Goal: Task Accomplishment & Management: Complete application form

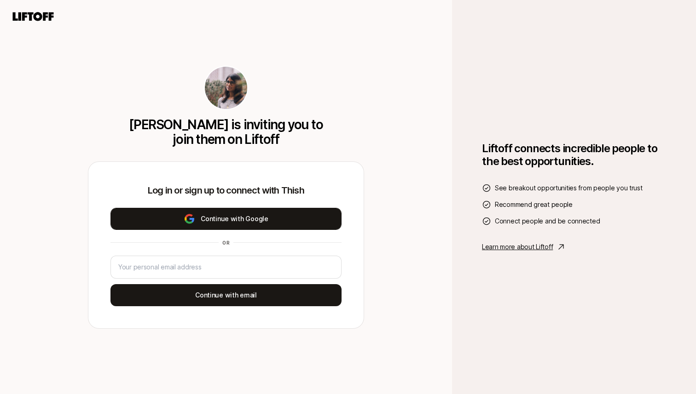
click at [257, 218] on button "Continue with Google" at bounding box center [225, 219] width 231 height 22
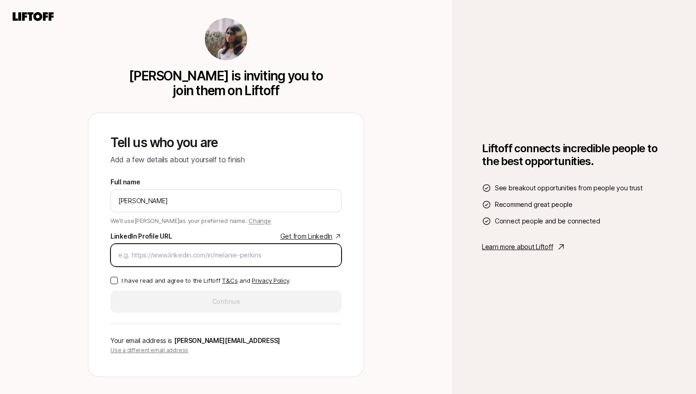
paste input "[URL][DOMAIN_NAME][PERSON_NAME]"
type input "[URL][DOMAIN_NAME][PERSON_NAME]"
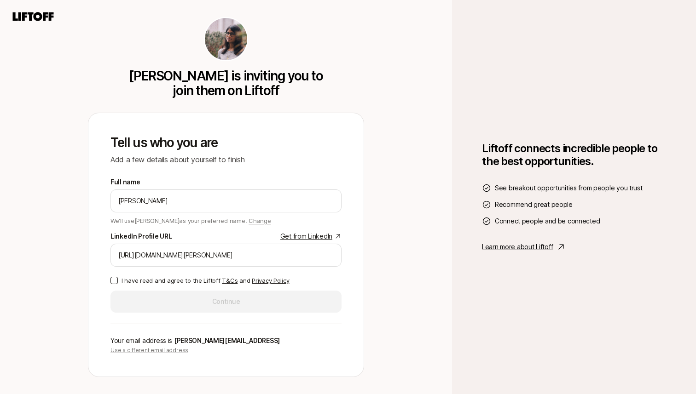
click at [115, 281] on button "I have read and agree to the Liftoff T&Cs and Privacy Policy" at bounding box center [113, 280] width 7 height 7
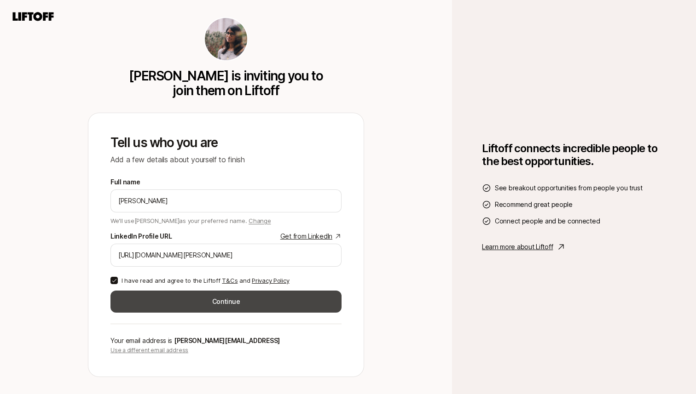
click at [165, 298] on button "Continue" at bounding box center [225, 302] width 231 height 22
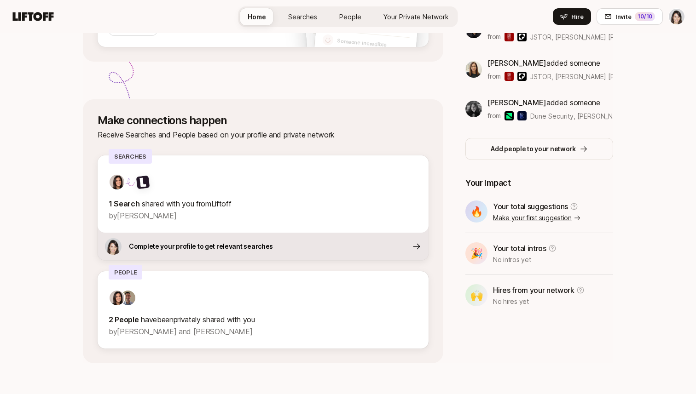
scroll to position [274, 0]
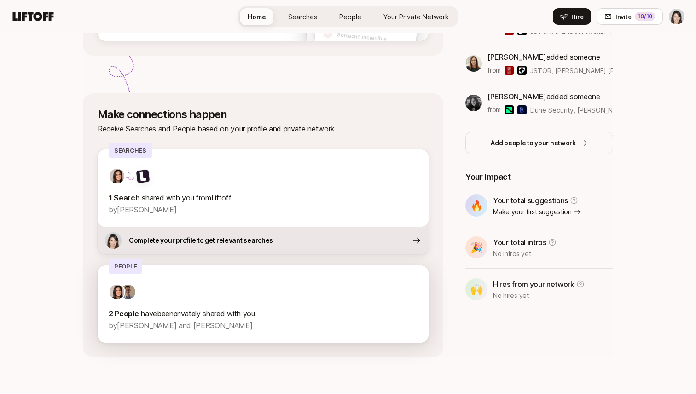
click at [207, 314] on p "2 People have been privately shared with you" at bounding box center [263, 314] width 309 height 12
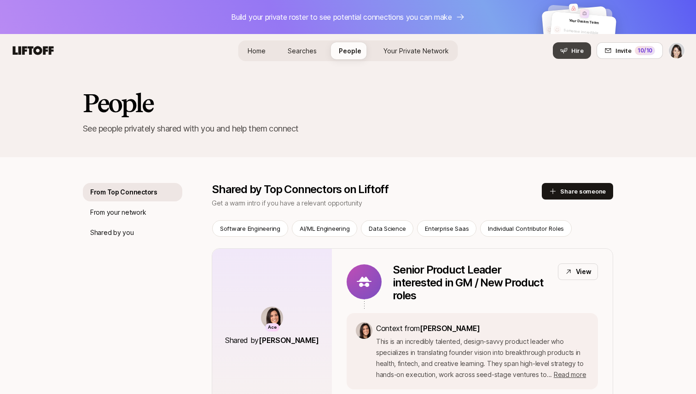
click at [573, 49] on span "Hire" at bounding box center [577, 50] width 12 height 9
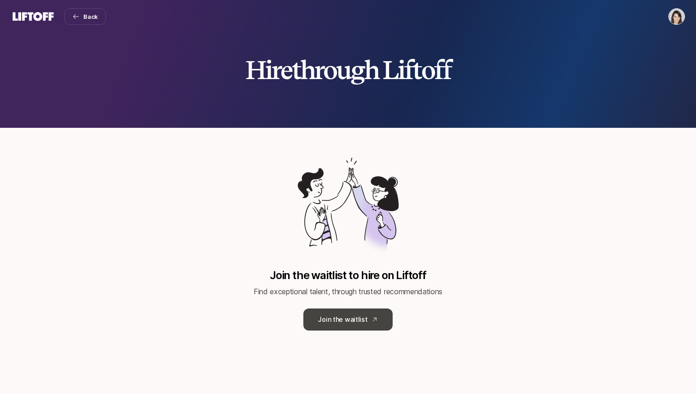
click at [352, 321] on link "Join the waitlist" at bounding box center [347, 320] width 89 height 22
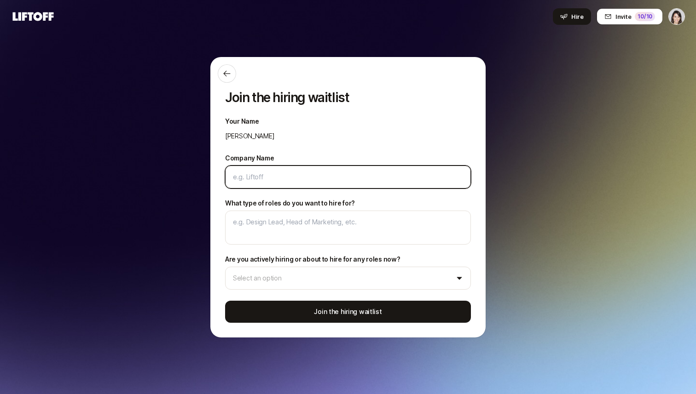
click at [301, 176] on input "Company Name" at bounding box center [348, 177] width 230 height 11
type textarea "x"
type input "P"
type textarea "x"
type input "Po"
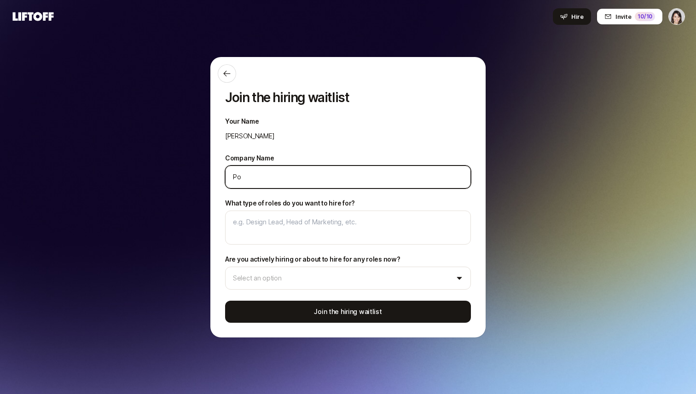
type textarea "x"
type input "Por"
type textarea "x"
type input "Port"
type textarea "x"
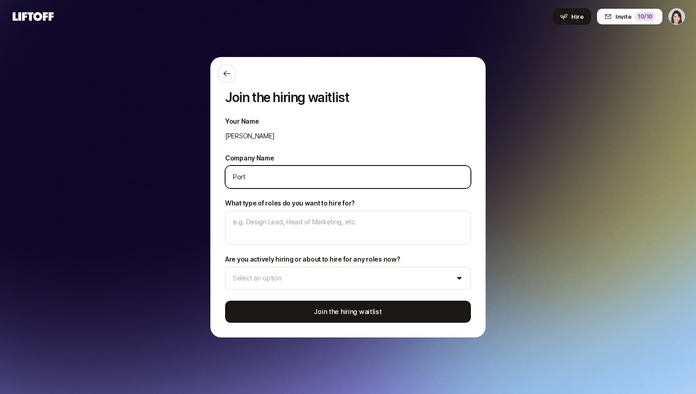
type input "Porti"
type textarea "x"
type input "[PERSON_NAME]"
type textarea "x"
type input "[PERSON_NAME]"
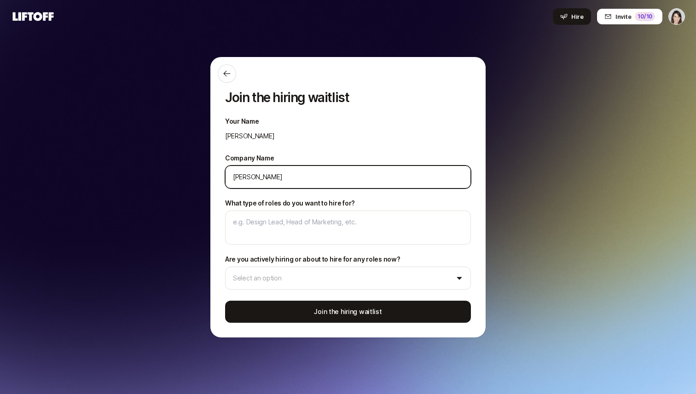
type textarea "x"
type input "[PERSON_NAME] A"
type textarea "x"
type input "[PERSON_NAME] AI"
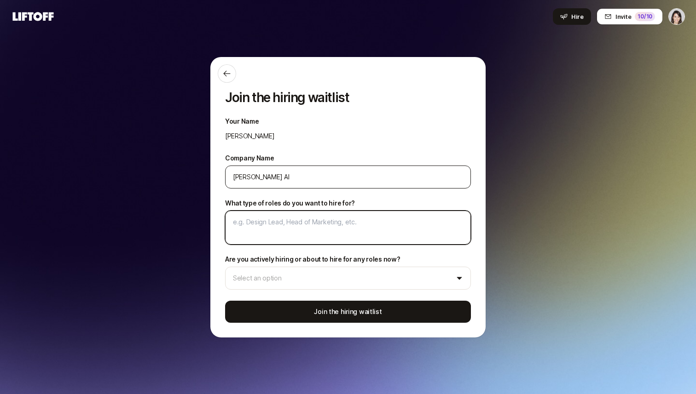
type textarea "x"
type textarea "F"
type textarea "x"
type textarea "Fo"
type textarea "x"
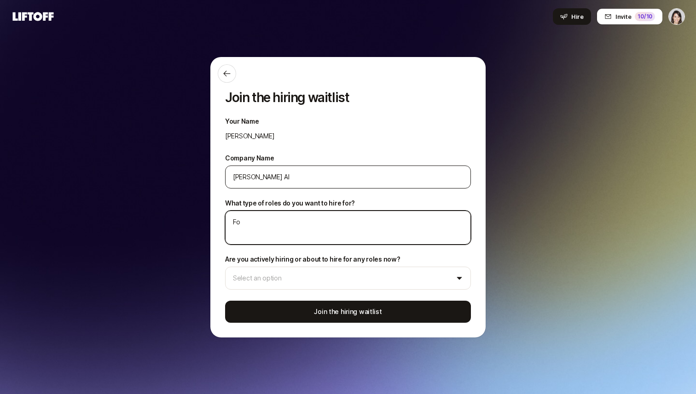
type textarea "Fou"
type textarea "x"
type textarea "Foun"
type textarea "x"
type textarea "Found"
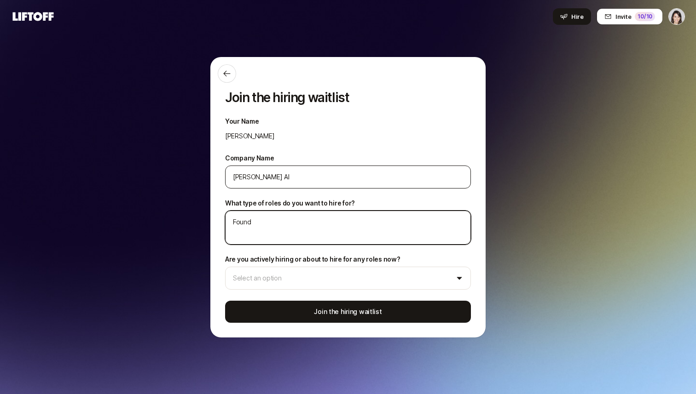
type textarea "x"
type textarea "Foundi"
type textarea "x"
type textarea "Foundin"
type textarea "x"
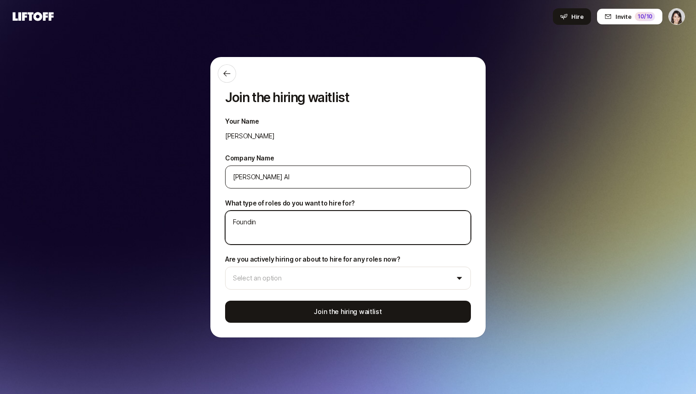
type textarea "Founding"
type textarea "x"
type textarea "Founding"
type textarea "x"
type textarea "Founding U"
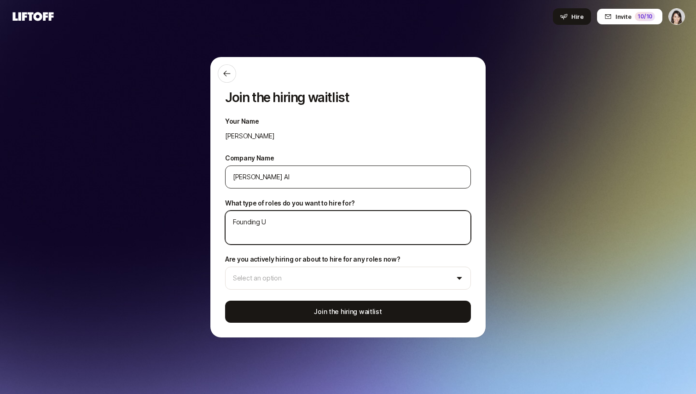
type textarea "x"
type textarea "Founding UX"
type textarea "x"
type textarea "Founding UX"
type textarea "x"
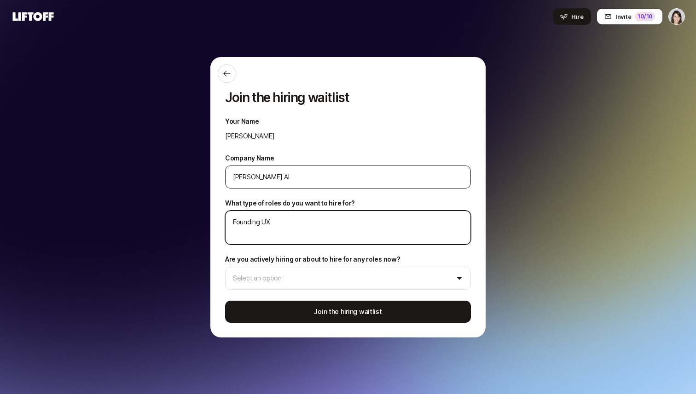
type textarea "Founding UX d"
type textarea "x"
type textarea "Founding UX de"
type textarea "x"
type textarea "Founding UX des"
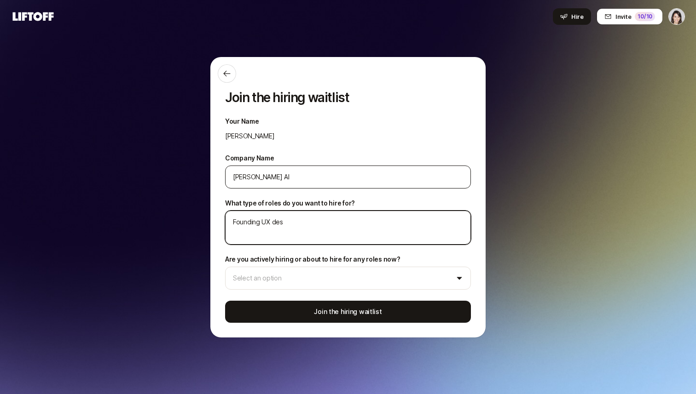
type textarea "x"
type textarea "Founding UX desi"
type textarea "x"
type textarea "Founding UX desig"
type textarea "x"
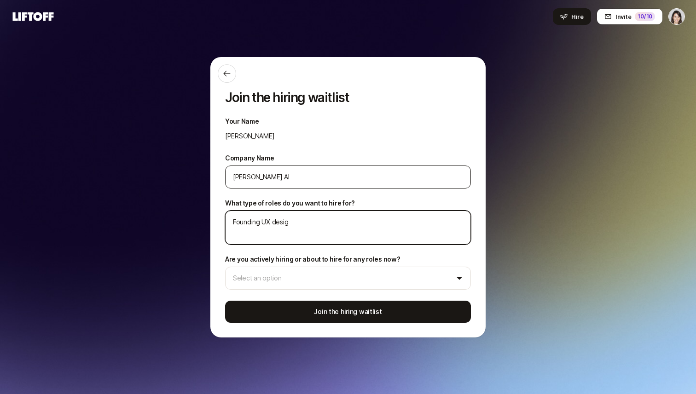
type textarea "Founding UX design"
type textarea "x"
type textarea "Founding UX designe"
type textarea "x"
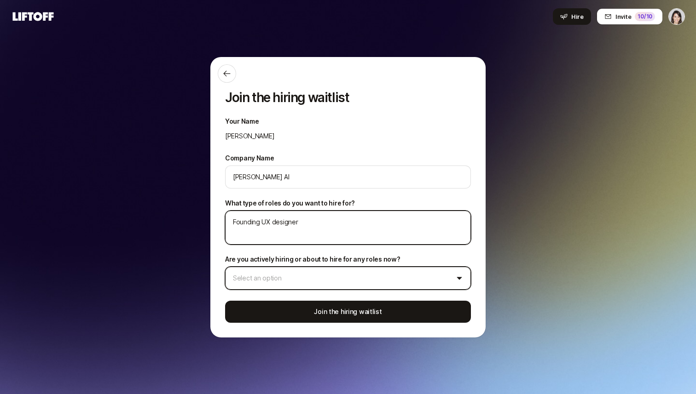
type textarea "Founding UX designer"
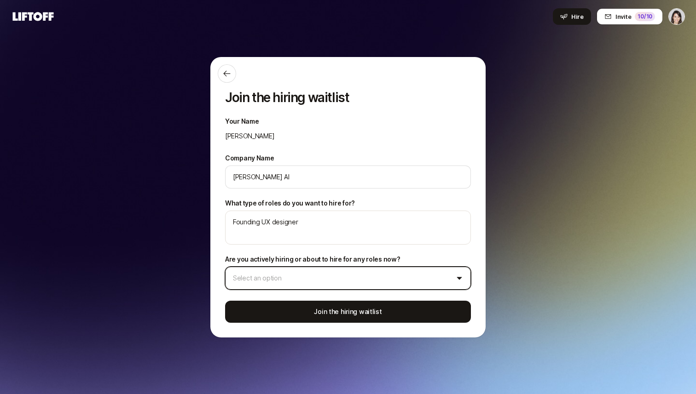
click at [356, 276] on html "Hire Invite 10 /10 Join the hiring waitlist Your Name [PERSON_NAME] Company Nam…" at bounding box center [348, 197] width 696 height 394
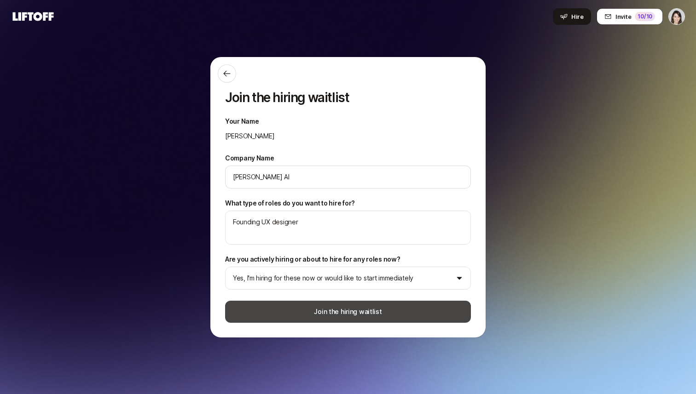
click at [339, 313] on button "Join the hiring waitlist" at bounding box center [348, 312] width 246 height 22
type textarea "x"
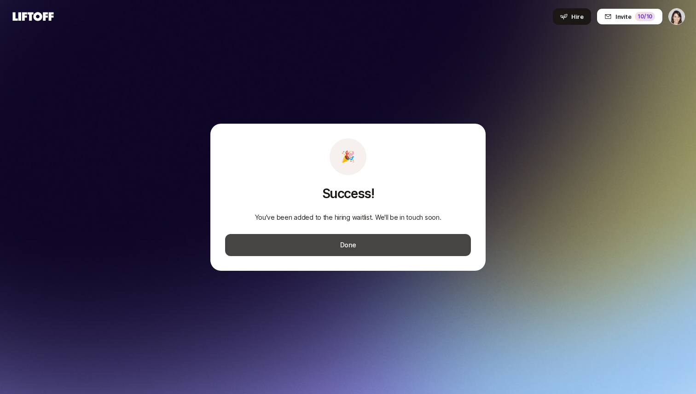
click at [355, 244] on button "Done" at bounding box center [348, 245] width 246 height 22
